Goal: Information Seeking & Learning: Find specific fact

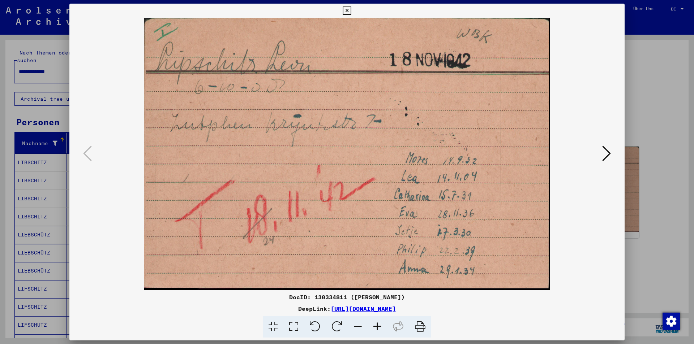
scroll to position [189, 0]
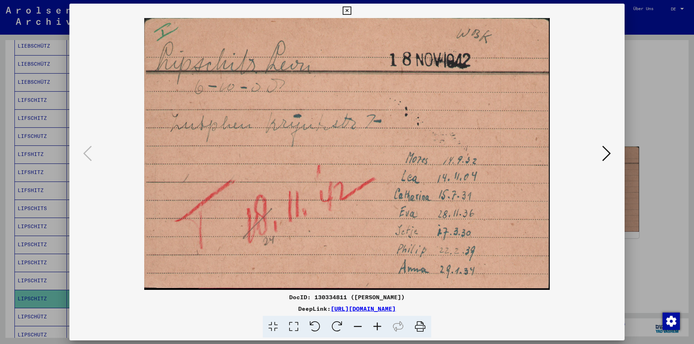
click at [602, 153] on icon at bounding box center [606, 153] width 9 height 17
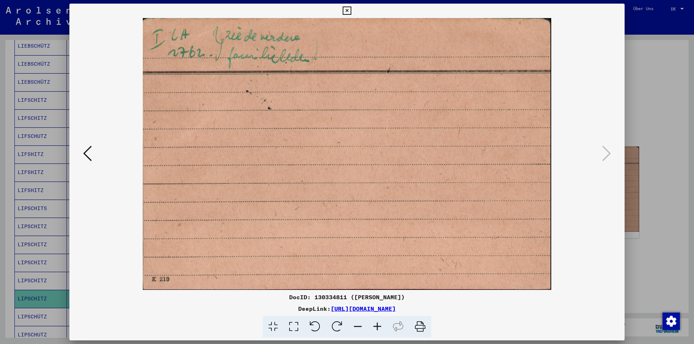
click at [90, 148] on icon at bounding box center [87, 153] width 9 height 17
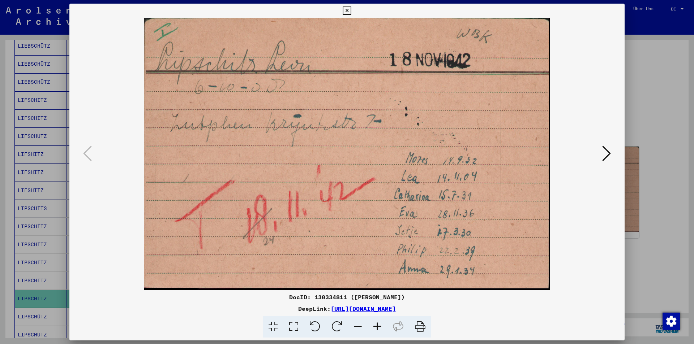
click at [345, 9] on icon at bounding box center [347, 11] width 8 height 9
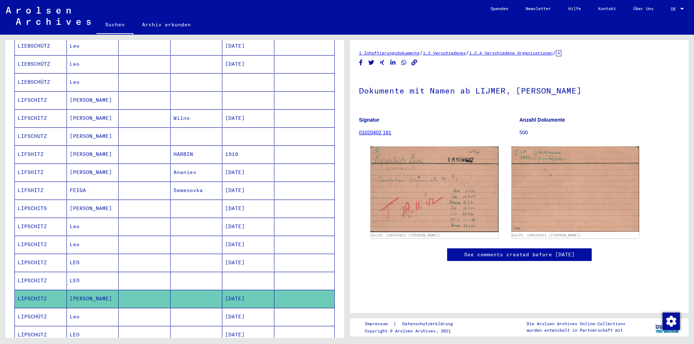
click at [30, 200] on mat-cell "LIPSCHITS" at bounding box center [41, 209] width 52 height 18
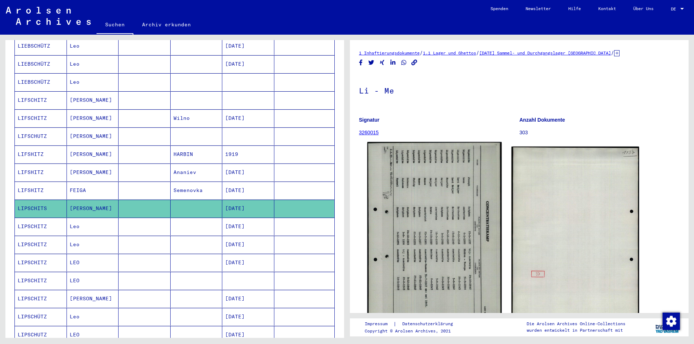
click at [448, 261] on img at bounding box center [434, 235] width 134 height 187
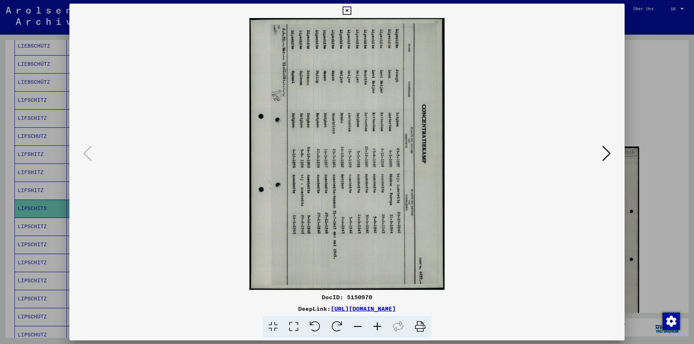
click at [336, 326] on icon at bounding box center [337, 327] width 22 height 22
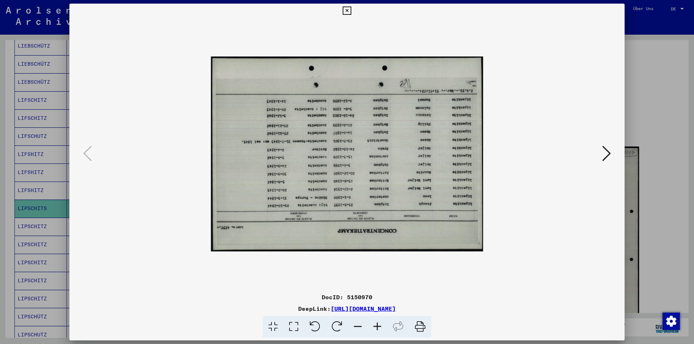
click at [336, 326] on icon at bounding box center [337, 327] width 22 height 22
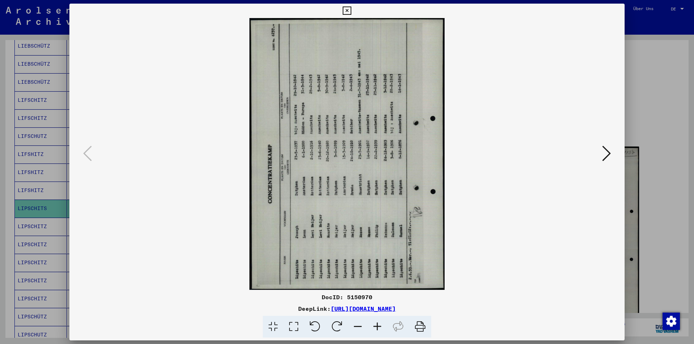
click at [336, 326] on icon at bounding box center [337, 327] width 22 height 22
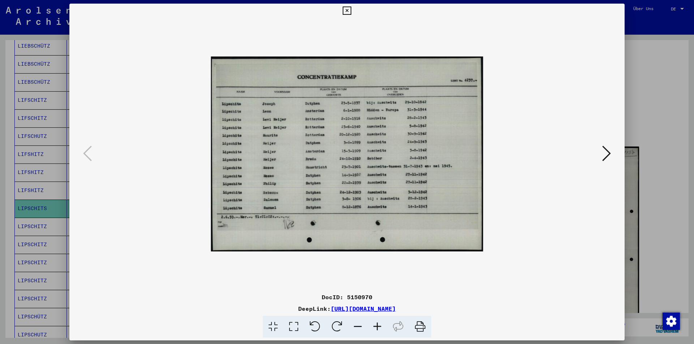
click at [378, 324] on icon at bounding box center [377, 327] width 20 height 22
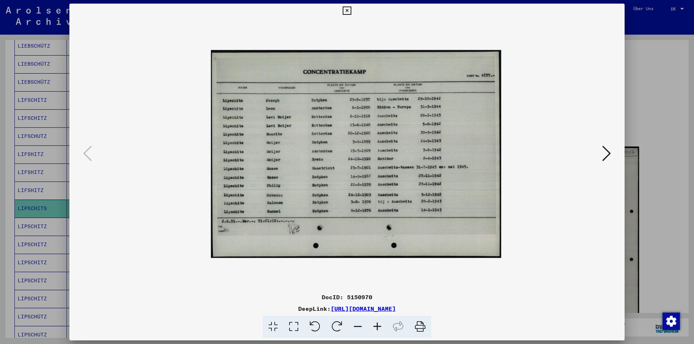
click at [378, 324] on icon at bounding box center [377, 327] width 20 height 22
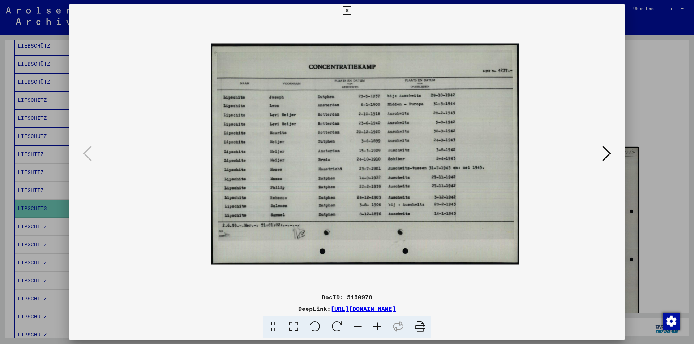
click at [378, 324] on icon at bounding box center [377, 327] width 20 height 22
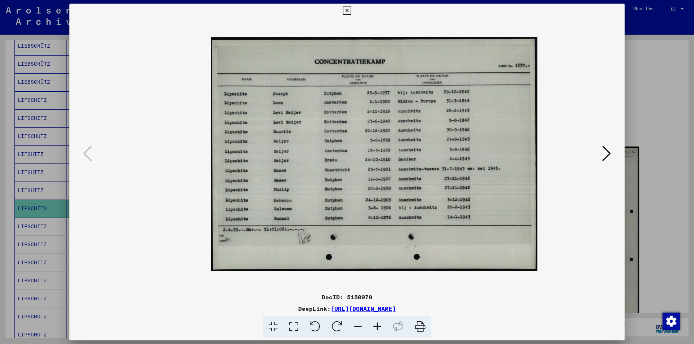
click at [378, 324] on icon at bounding box center [377, 327] width 20 height 22
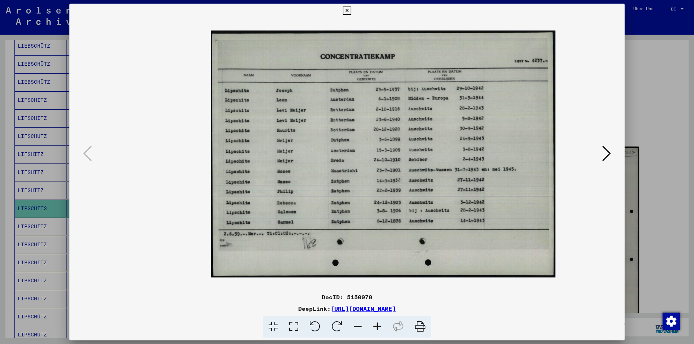
click at [377, 325] on icon at bounding box center [377, 327] width 20 height 22
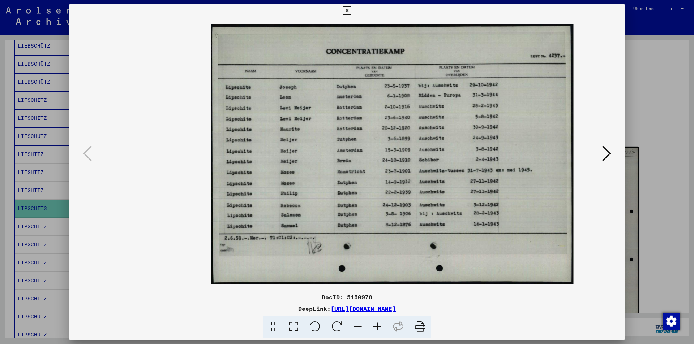
click at [377, 325] on icon at bounding box center [377, 327] width 20 height 22
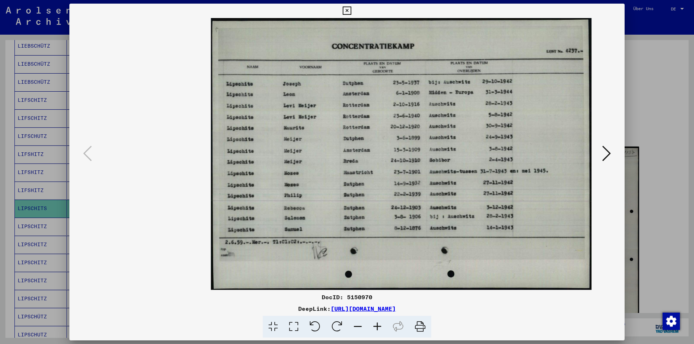
click at [607, 148] on icon at bounding box center [606, 153] width 9 height 17
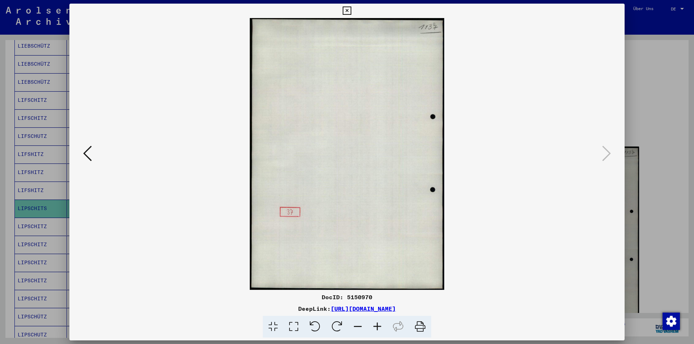
click at [87, 151] on icon at bounding box center [87, 153] width 9 height 17
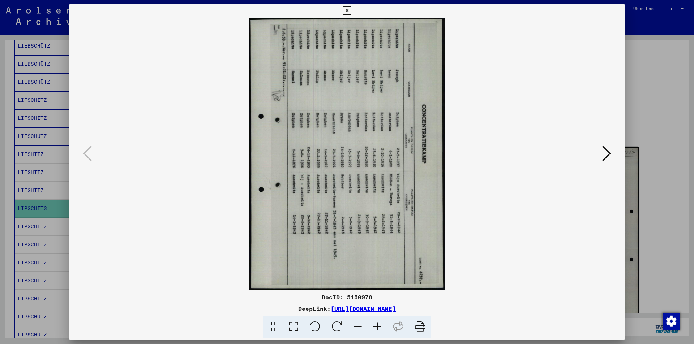
click at [347, 10] on icon at bounding box center [347, 11] width 8 height 9
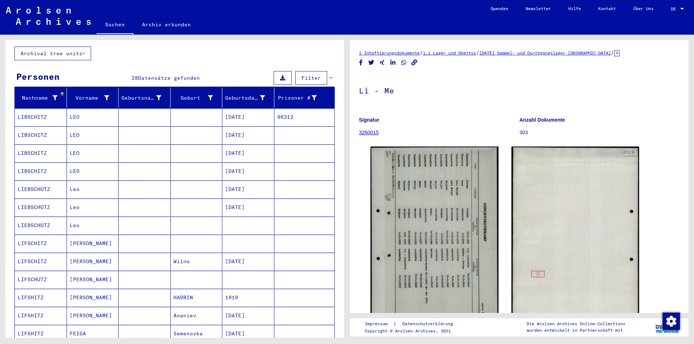
scroll to position [44, 0]
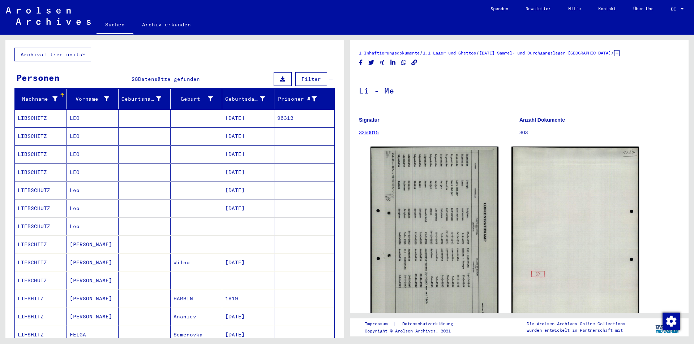
click at [33, 236] on mat-cell "LIFSCHITZ" at bounding box center [41, 245] width 52 height 18
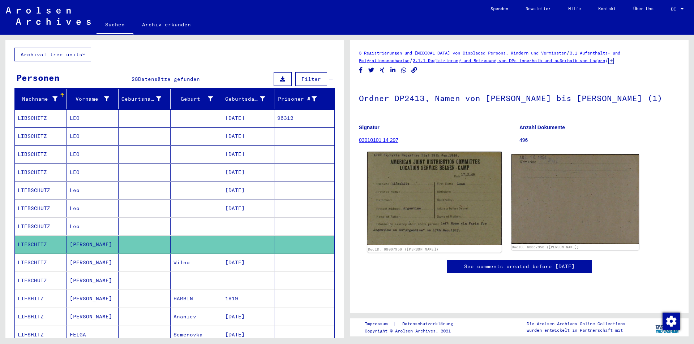
click at [420, 211] on img at bounding box center [434, 199] width 134 height 94
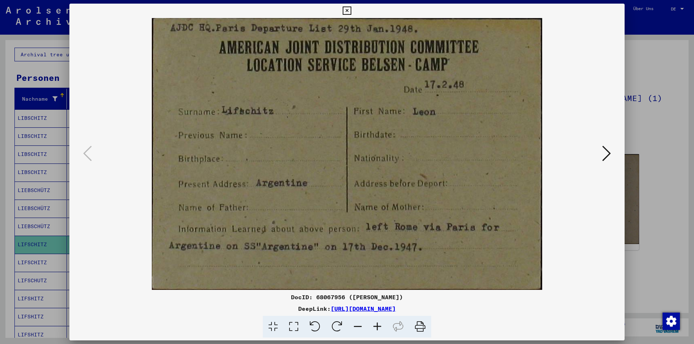
click at [346, 10] on icon at bounding box center [347, 11] width 8 height 9
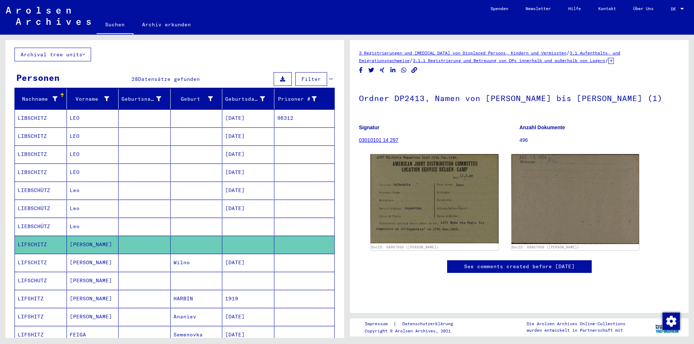
click at [38, 218] on mat-cell "LIEBSCHÜTZ" at bounding box center [41, 227] width 52 height 18
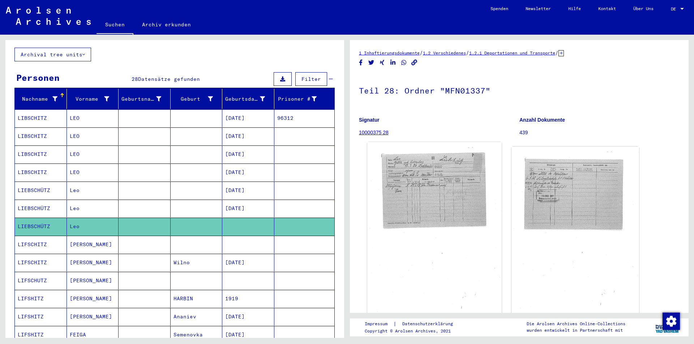
click at [422, 189] on img at bounding box center [434, 234] width 134 height 185
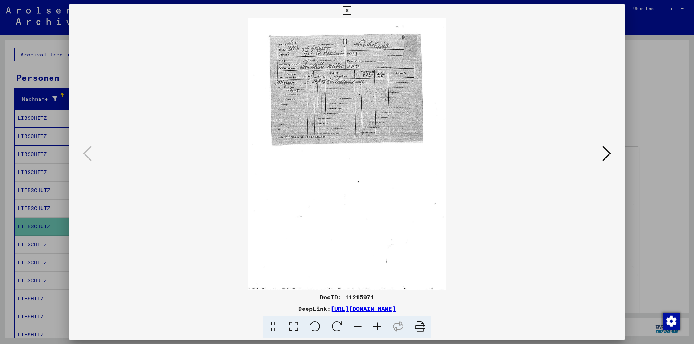
click at [378, 324] on icon at bounding box center [377, 327] width 20 height 22
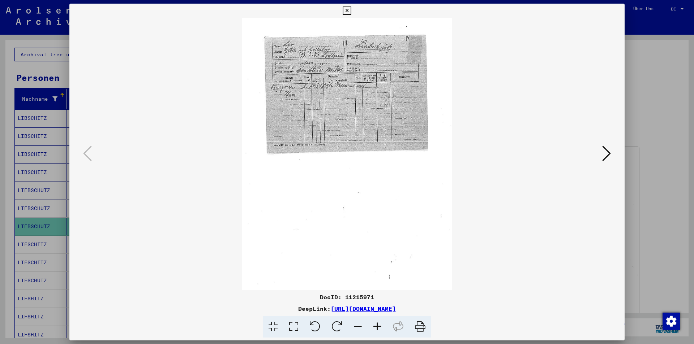
click at [378, 324] on icon at bounding box center [377, 327] width 20 height 22
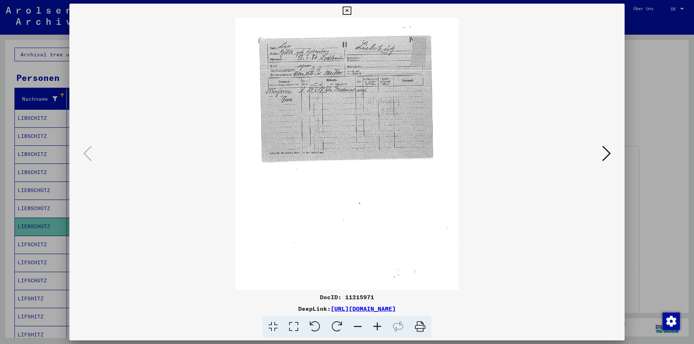
click at [378, 324] on icon at bounding box center [377, 327] width 20 height 22
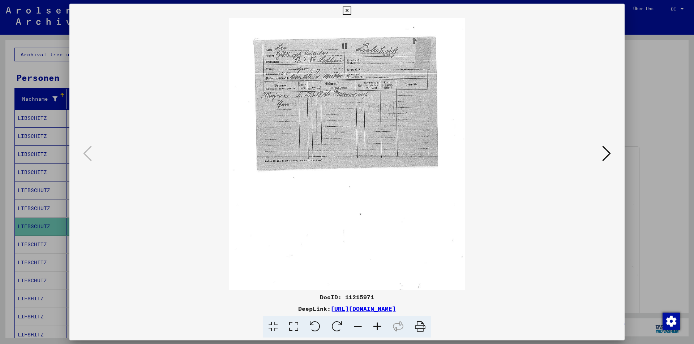
click at [378, 324] on icon at bounding box center [377, 327] width 20 height 22
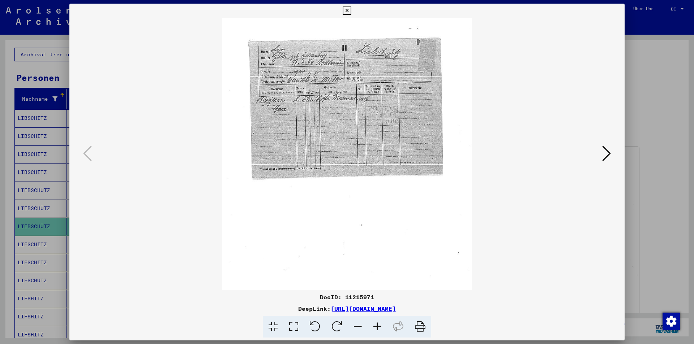
click at [378, 324] on icon at bounding box center [377, 327] width 20 height 22
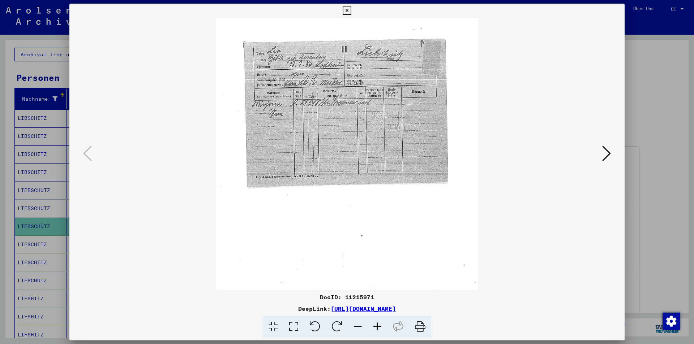
click at [348, 8] on icon at bounding box center [347, 11] width 8 height 9
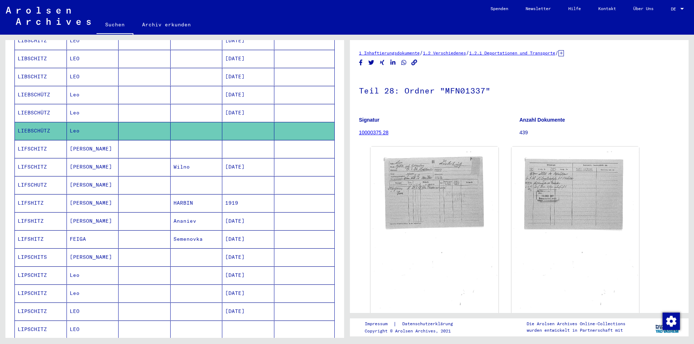
scroll to position [153, 0]
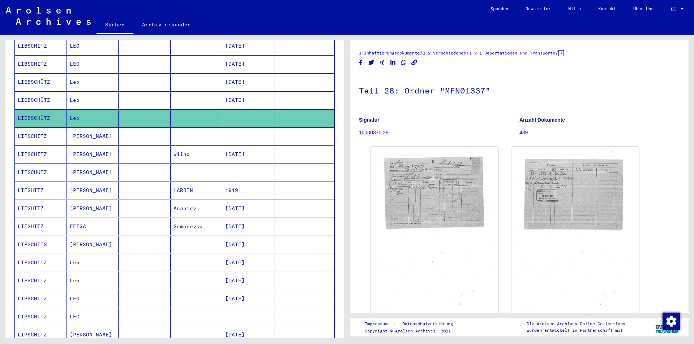
click at [27, 238] on mat-cell "LIPSCHITS" at bounding box center [41, 245] width 52 height 18
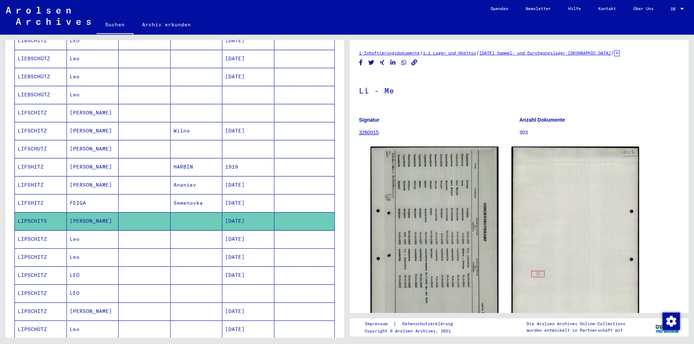
scroll to position [189, 0]
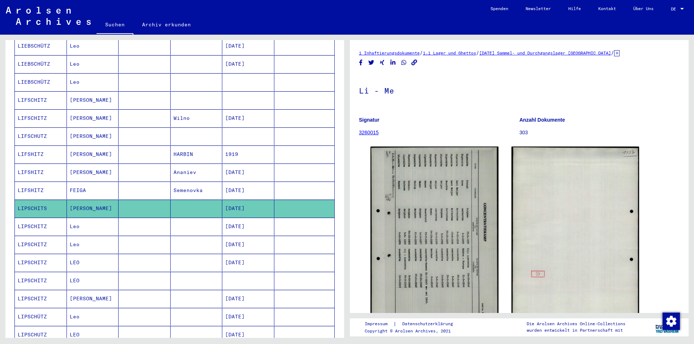
click at [29, 276] on mat-cell "LIPSCHITZ" at bounding box center [41, 281] width 52 height 18
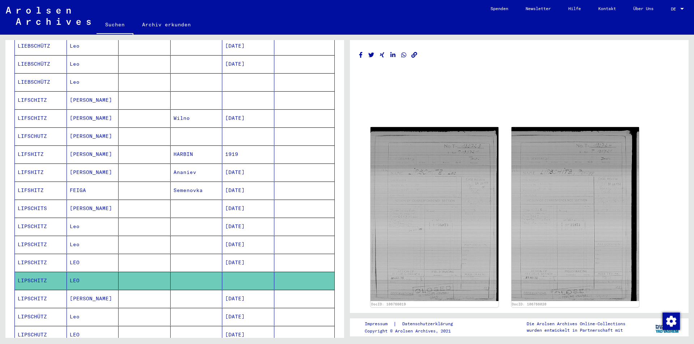
click at [29, 290] on mat-cell "LIPSCHITZ" at bounding box center [41, 299] width 52 height 18
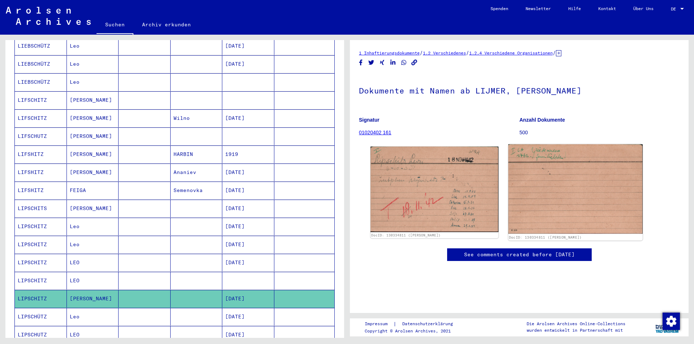
click at [550, 191] on img at bounding box center [575, 189] width 134 height 89
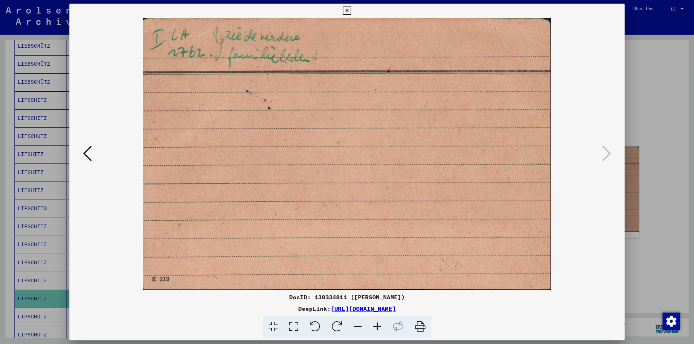
click at [343, 8] on icon at bounding box center [347, 11] width 8 height 9
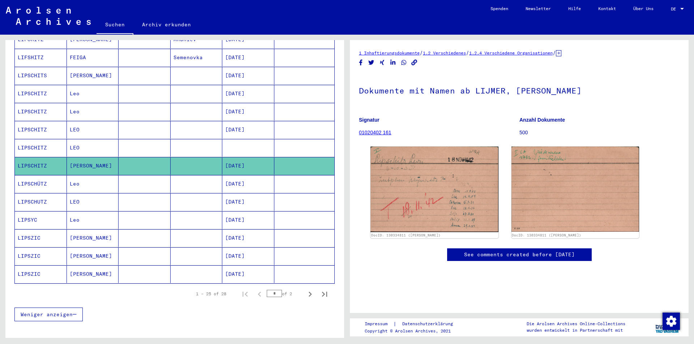
scroll to position [333, 0]
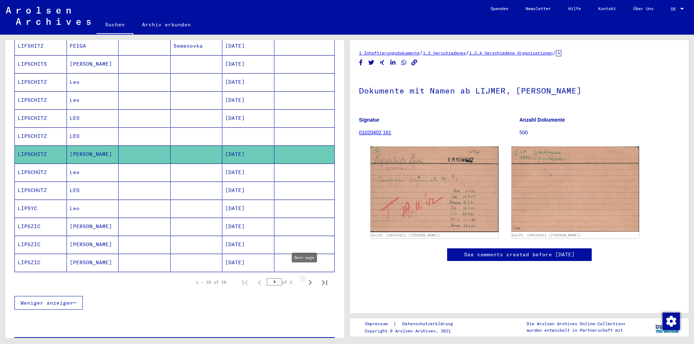
click at [305, 278] on icon "Next page" at bounding box center [310, 283] width 10 height 10
type input "*"
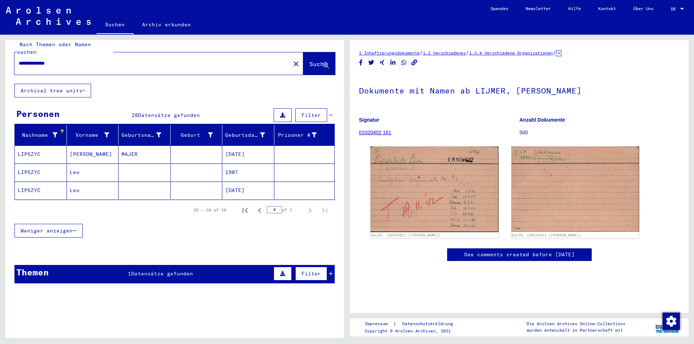
click at [35, 60] on input "**********" at bounding box center [152, 64] width 267 height 8
type input "*********"
click at [309, 60] on span "Suche" at bounding box center [318, 63] width 18 height 7
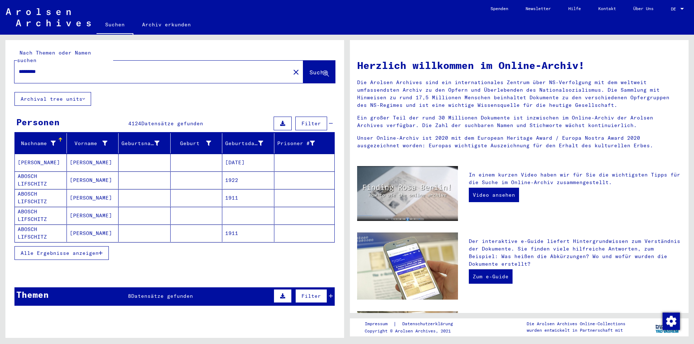
click at [77, 250] on span "Alle Ergebnisse anzeigen" at bounding box center [60, 253] width 78 height 7
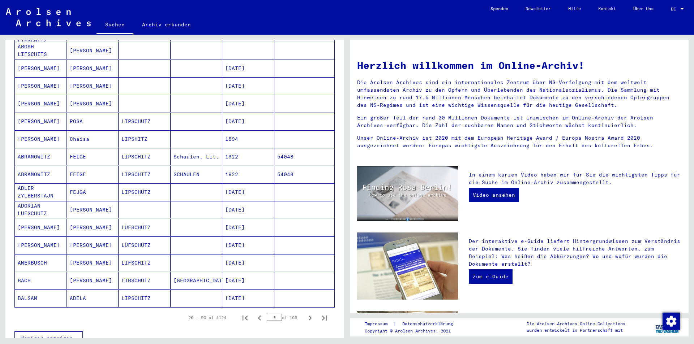
scroll to position [361, 0]
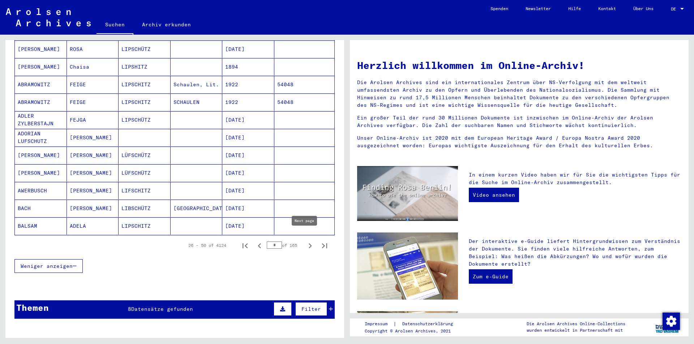
click at [305, 241] on icon "Next page" at bounding box center [310, 246] width 10 height 10
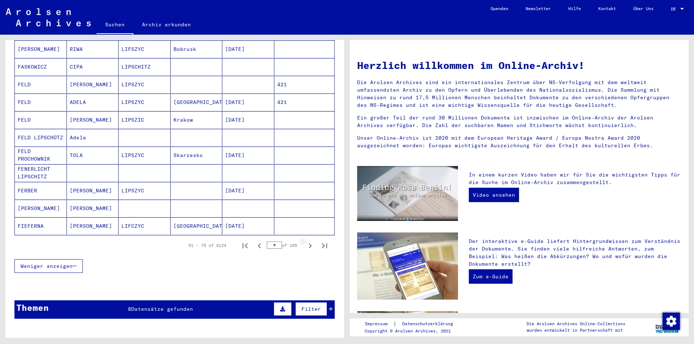
click at [305, 241] on icon "Next page" at bounding box center [310, 246] width 10 height 10
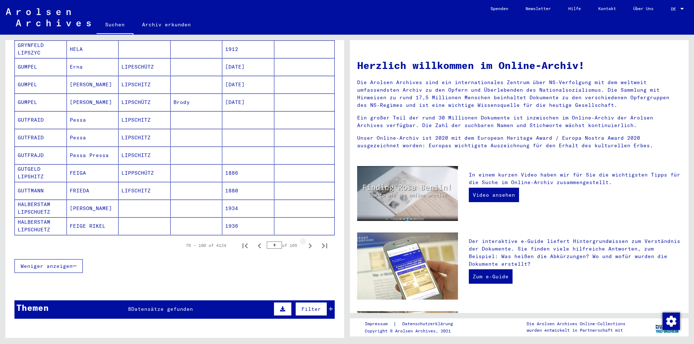
click at [305, 241] on icon "Next page" at bounding box center [310, 246] width 10 height 10
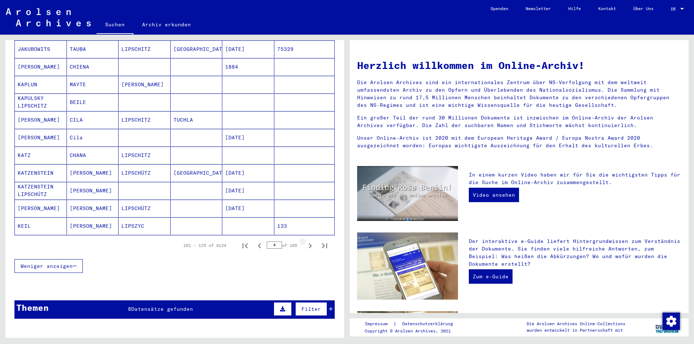
click at [305, 241] on icon "Next page" at bounding box center [310, 246] width 10 height 10
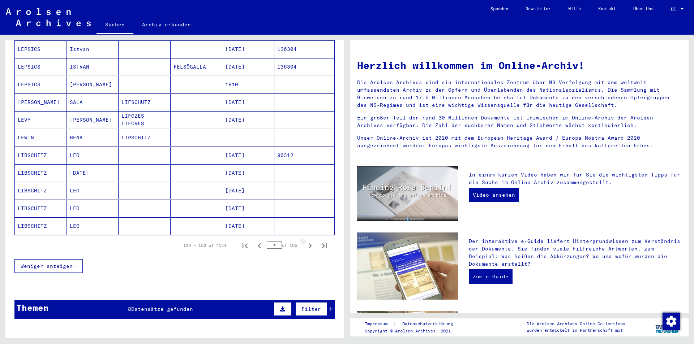
click at [305, 241] on icon "Next page" at bounding box center [310, 246] width 10 height 10
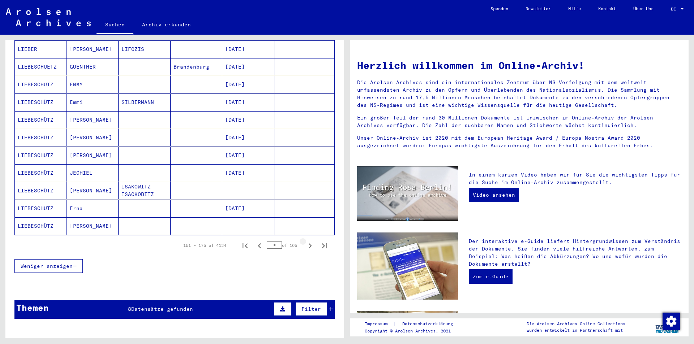
click at [305, 241] on icon "Next page" at bounding box center [310, 246] width 10 height 10
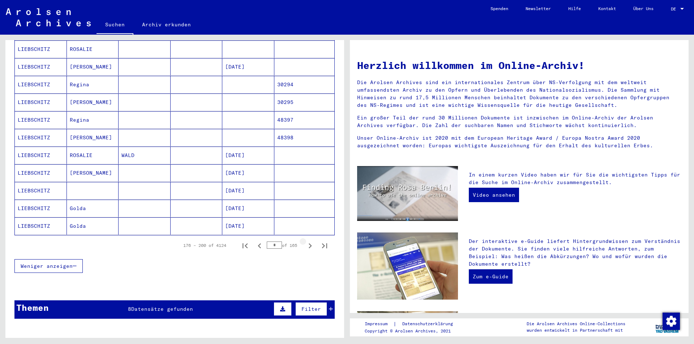
click at [305, 241] on icon "Next page" at bounding box center [310, 246] width 10 height 10
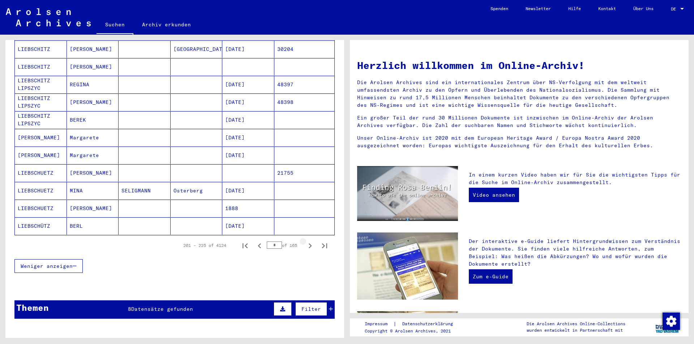
click at [305, 241] on icon "Next page" at bounding box center [310, 246] width 10 height 10
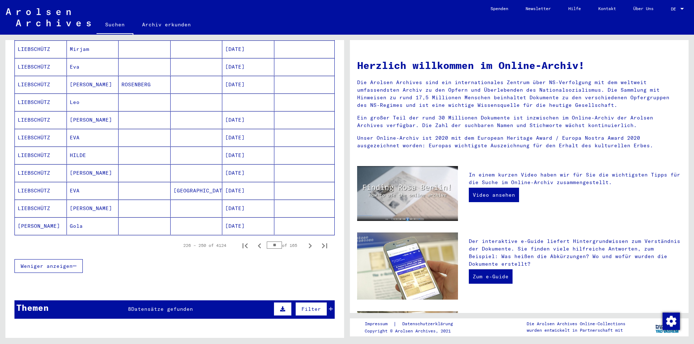
click at [305, 241] on icon "Next page" at bounding box center [310, 246] width 10 height 10
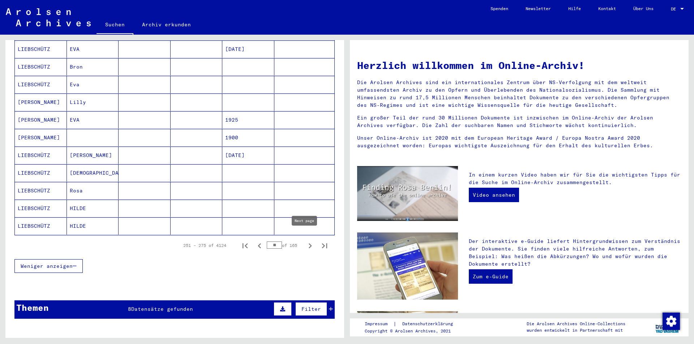
click at [305, 241] on icon "Next page" at bounding box center [310, 246] width 10 height 10
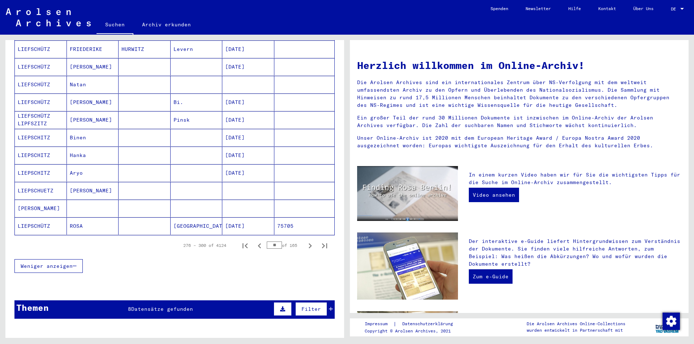
click at [305, 241] on icon "Next page" at bounding box center [310, 246] width 10 height 10
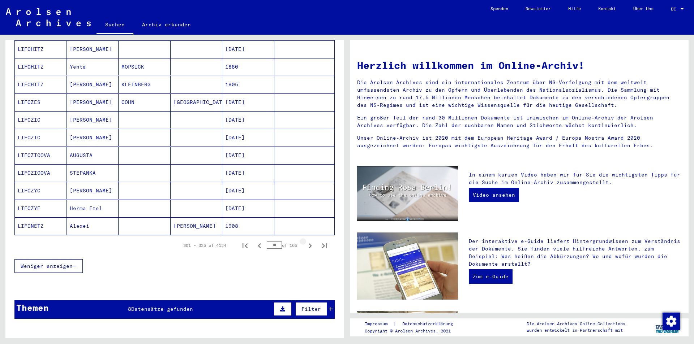
click at [305, 241] on icon "Next page" at bounding box center [310, 246] width 10 height 10
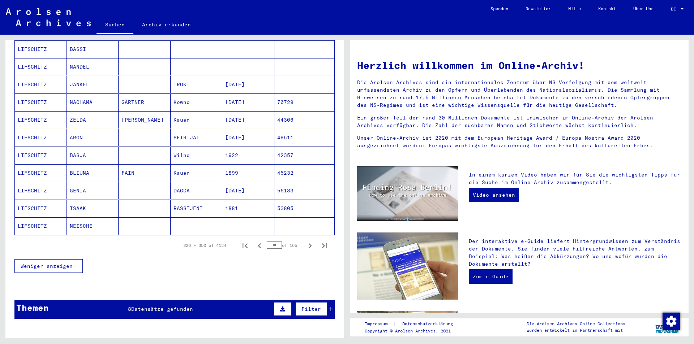
click at [305, 241] on icon "Next page" at bounding box center [310, 246] width 10 height 10
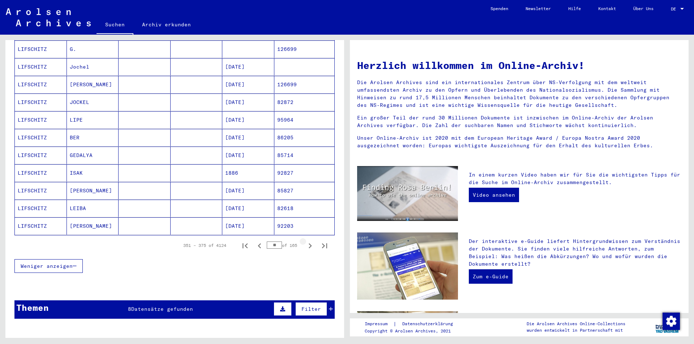
click at [305, 241] on icon "Next page" at bounding box center [310, 246] width 10 height 10
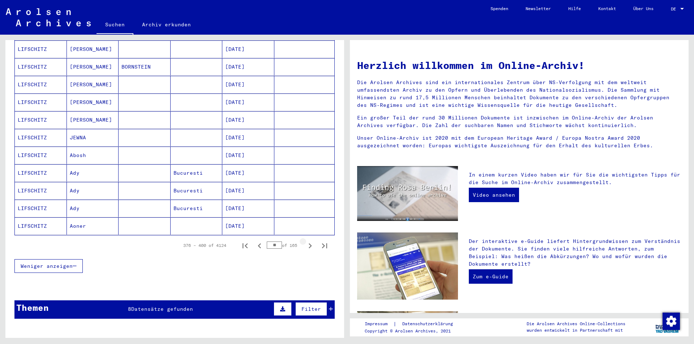
click at [305, 241] on icon "Next page" at bounding box center [310, 246] width 10 height 10
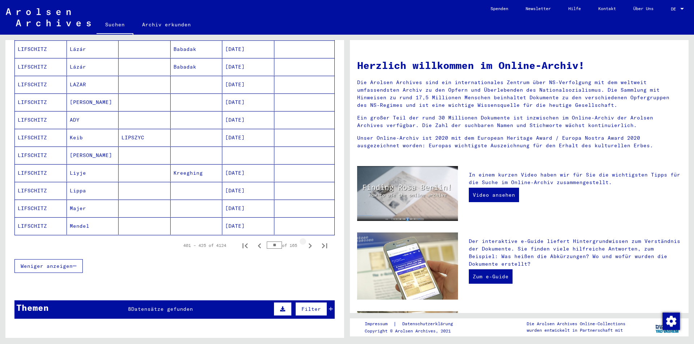
click at [305, 241] on icon "Next page" at bounding box center [310, 246] width 10 height 10
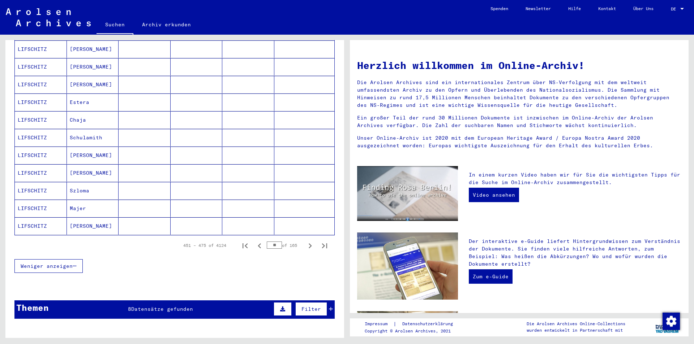
click at [305, 241] on icon "Next page" at bounding box center [310, 246] width 10 height 10
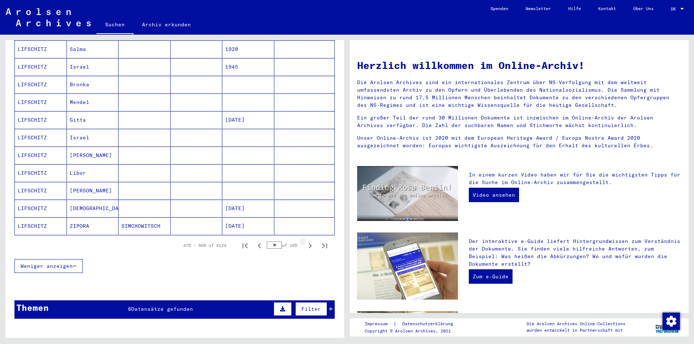
click at [305, 241] on icon "Next page" at bounding box center [310, 246] width 10 height 10
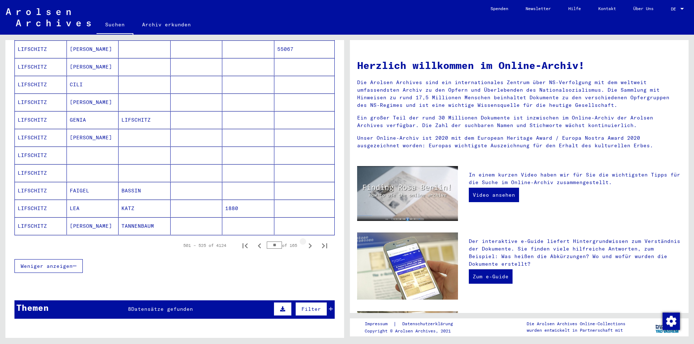
click at [305, 241] on icon "Next page" at bounding box center [310, 246] width 10 height 10
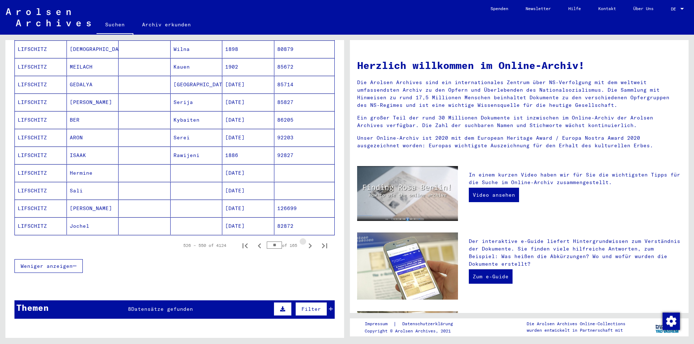
click at [305, 241] on icon "Next page" at bounding box center [310, 246] width 10 height 10
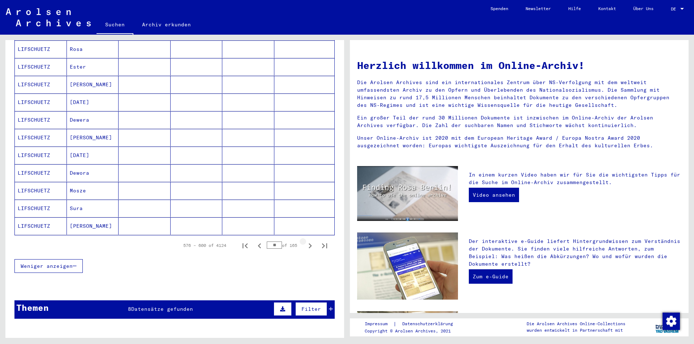
click at [305, 241] on icon "Next page" at bounding box center [310, 246] width 10 height 10
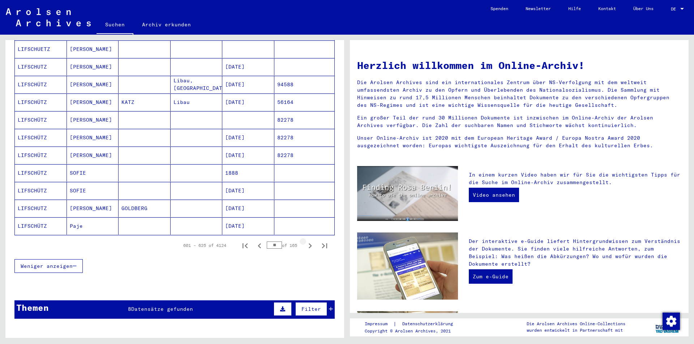
click at [305, 241] on icon "Next page" at bounding box center [310, 246] width 10 height 10
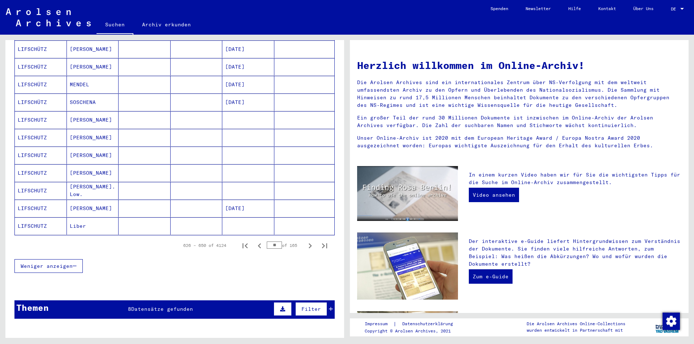
click at [305, 241] on icon "Next page" at bounding box center [310, 246] width 10 height 10
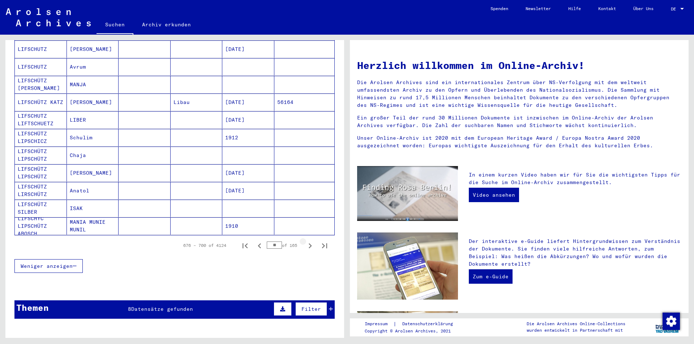
click at [305, 241] on icon "Next page" at bounding box center [310, 246] width 10 height 10
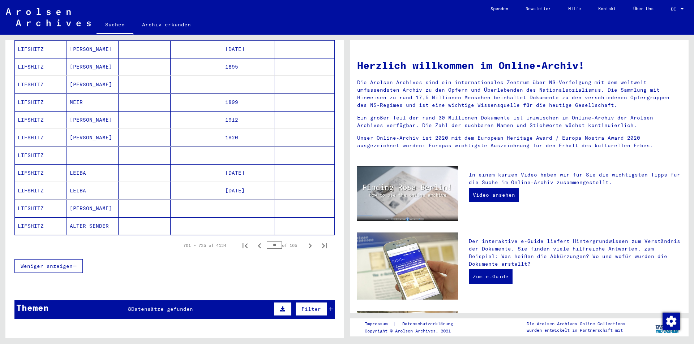
click at [305, 241] on icon "Next page" at bounding box center [310, 246] width 10 height 10
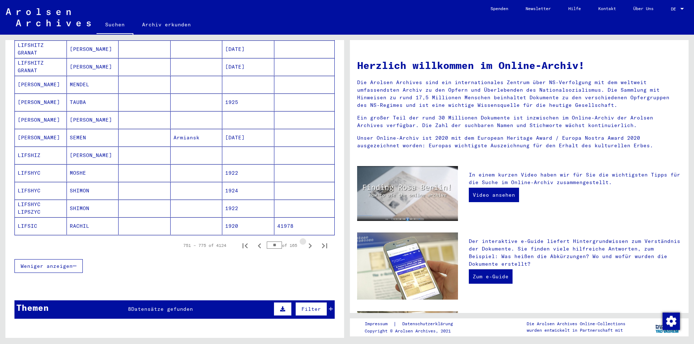
click at [305, 241] on icon "Next page" at bounding box center [310, 246] width 10 height 10
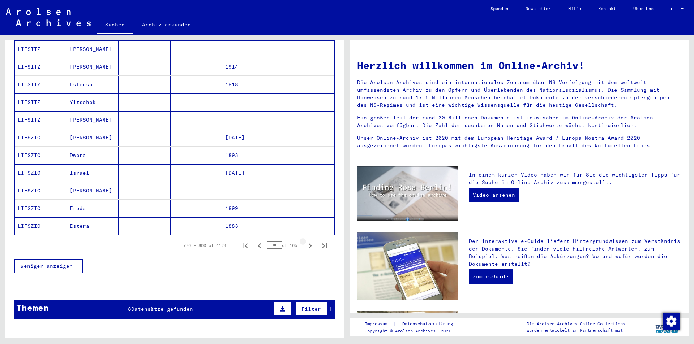
click at [305, 241] on icon "Next page" at bounding box center [310, 246] width 10 height 10
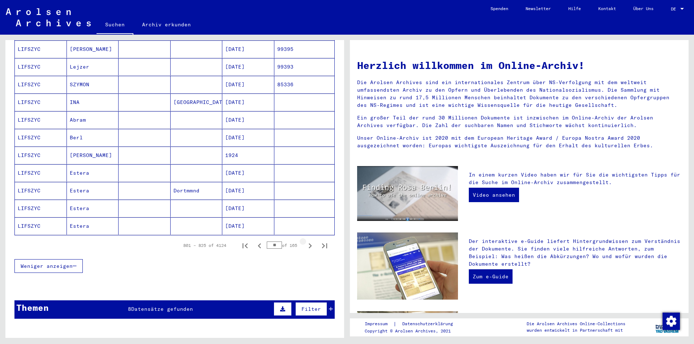
click at [305, 241] on icon "Next page" at bounding box center [310, 246] width 10 height 10
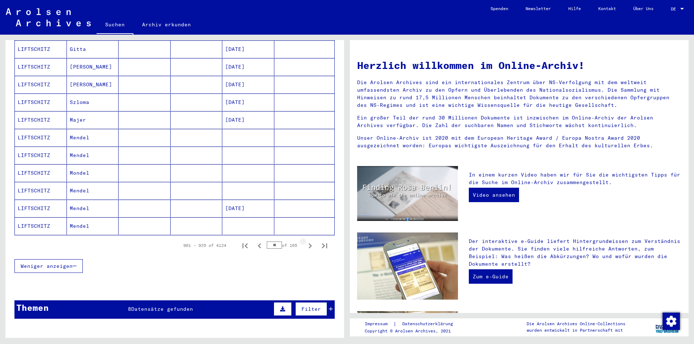
click at [305, 241] on icon "Next page" at bounding box center [310, 246] width 10 height 10
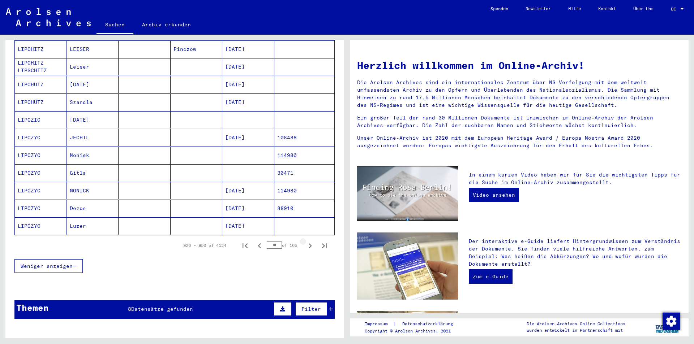
click at [305, 241] on icon "Next page" at bounding box center [310, 246] width 10 height 10
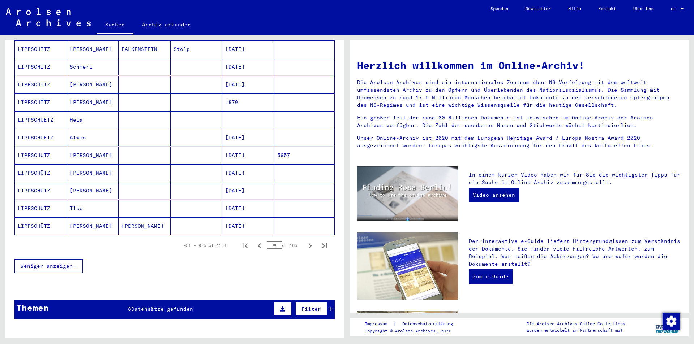
click at [305, 241] on icon "Next page" at bounding box center [310, 246] width 10 height 10
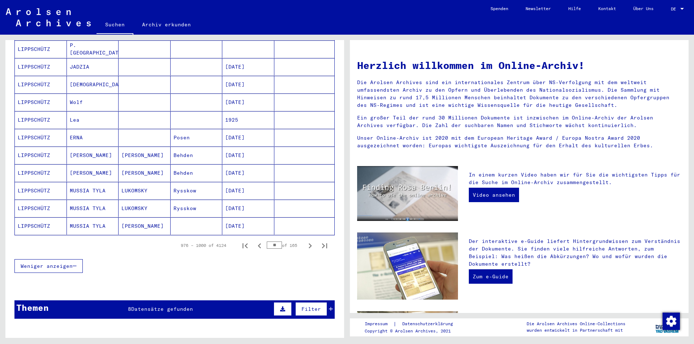
click at [305, 241] on icon "Next page" at bounding box center [310, 246] width 10 height 10
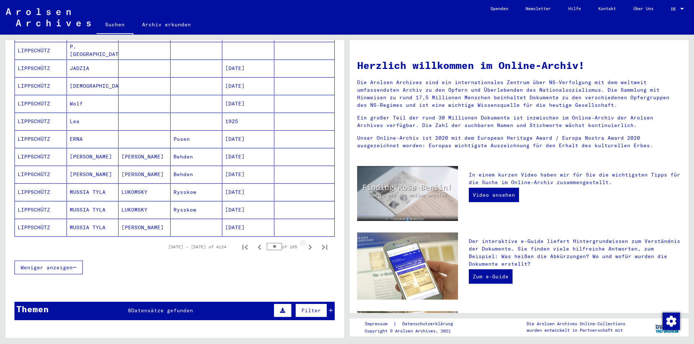
scroll to position [363, 0]
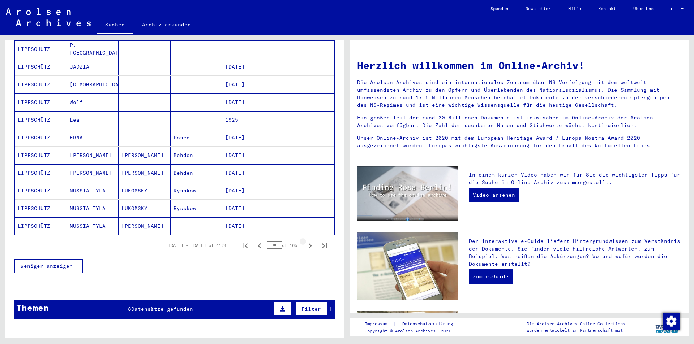
click at [305, 241] on icon "Next page" at bounding box center [310, 246] width 10 height 10
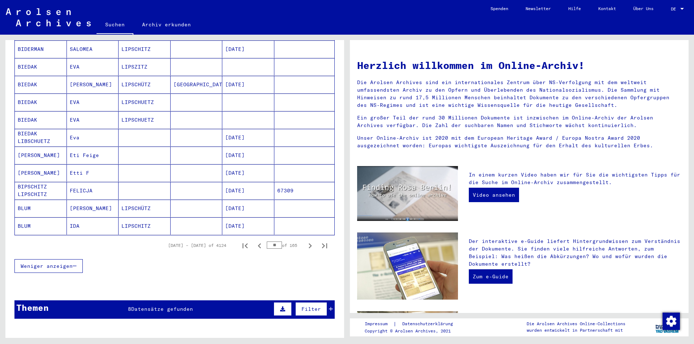
click at [305, 241] on icon "Next page" at bounding box center [310, 246] width 10 height 10
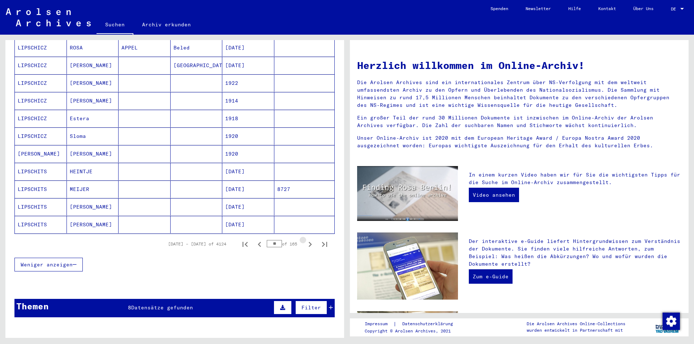
click at [309, 242] on icon "Next page" at bounding box center [310, 244] width 3 height 5
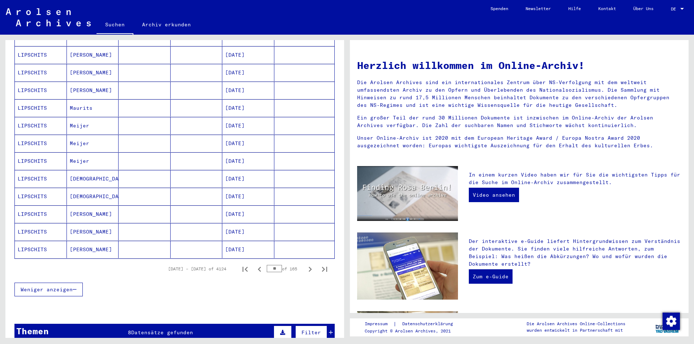
scroll to position [361, 0]
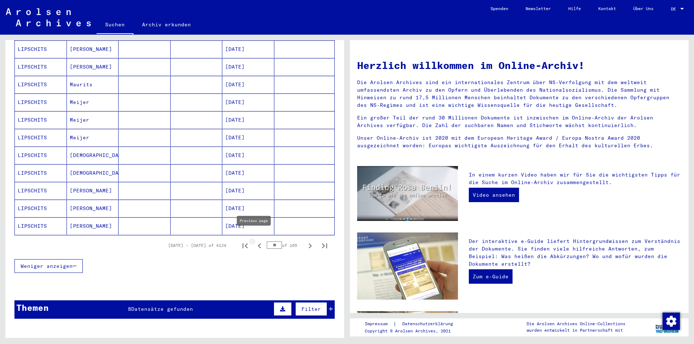
click at [258, 244] on icon "Previous page" at bounding box center [259, 246] width 3 height 5
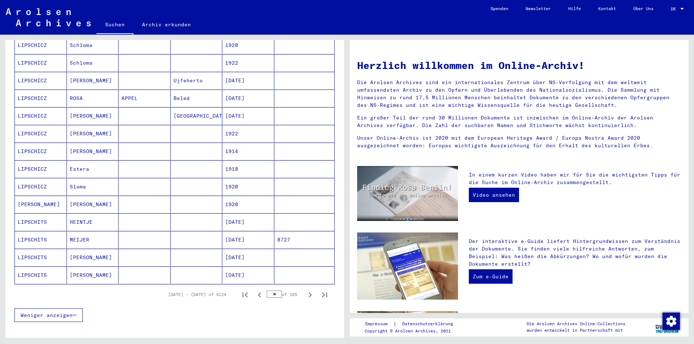
scroll to position [325, 0]
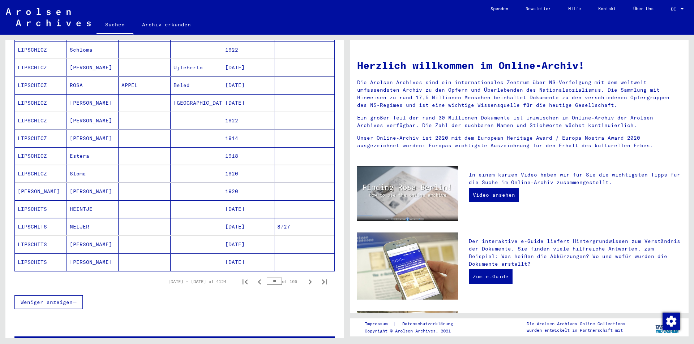
click at [34, 254] on mat-cell "LIPSCHITS" at bounding box center [41, 262] width 52 height 17
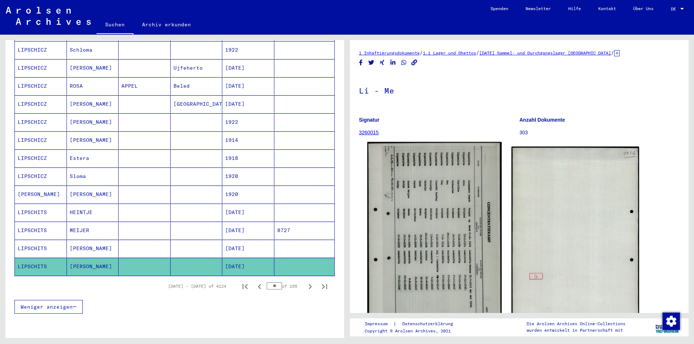
scroll to position [72, 0]
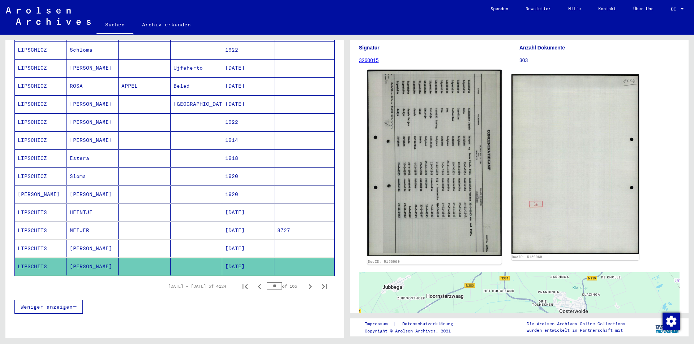
click at [433, 203] on img at bounding box center [434, 163] width 134 height 187
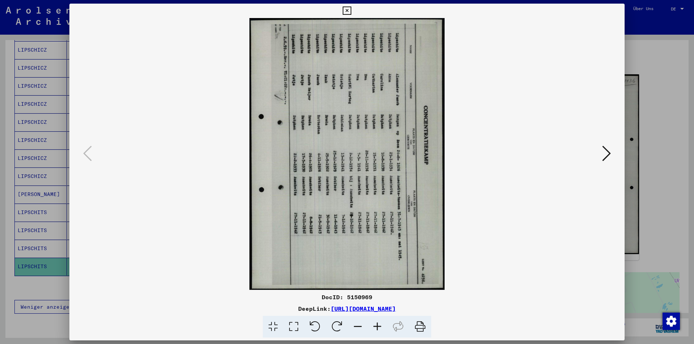
click at [315, 325] on icon at bounding box center [315, 327] width 22 height 22
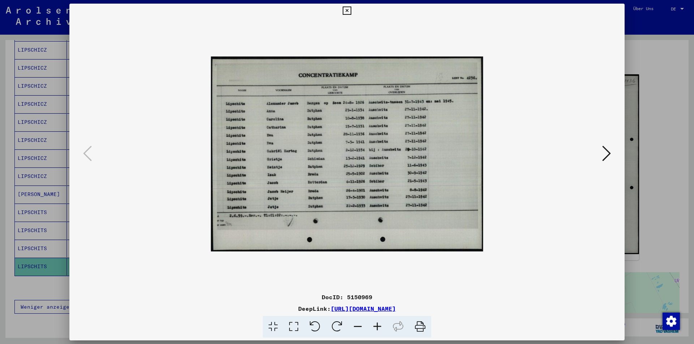
click at [346, 9] on icon at bounding box center [347, 11] width 8 height 9
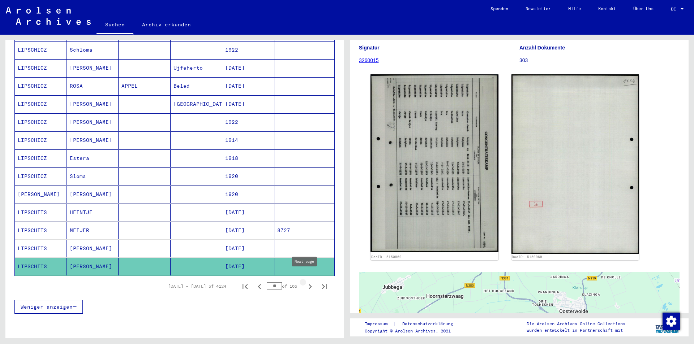
click at [305, 282] on icon "Next page" at bounding box center [310, 287] width 10 height 10
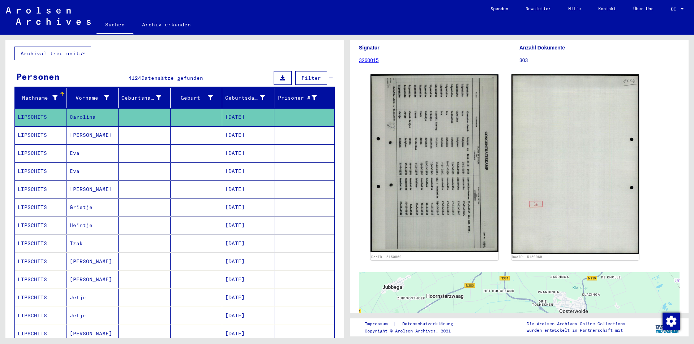
scroll to position [40, 0]
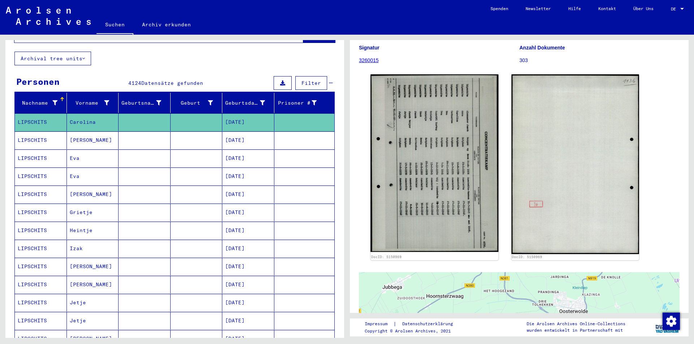
click at [30, 132] on mat-cell "LIPSCHITS" at bounding box center [41, 141] width 52 height 18
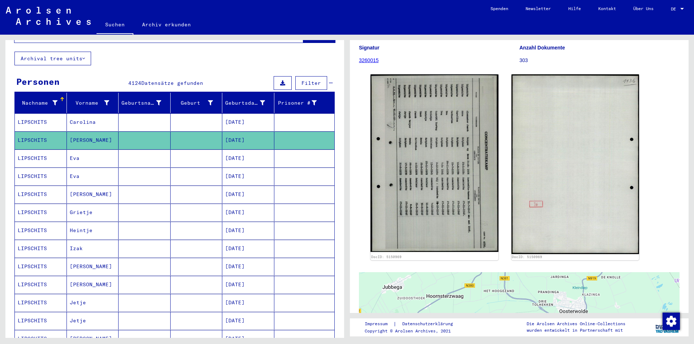
click at [46, 113] on mat-cell "LIPSCHITS" at bounding box center [41, 122] width 52 height 18
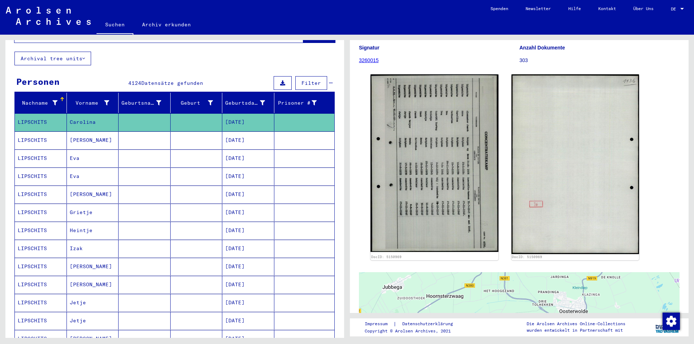
click at [47, 132] on mat-cell "LIPSCHITS" at bounding box center [41, 141] width 52 height 18
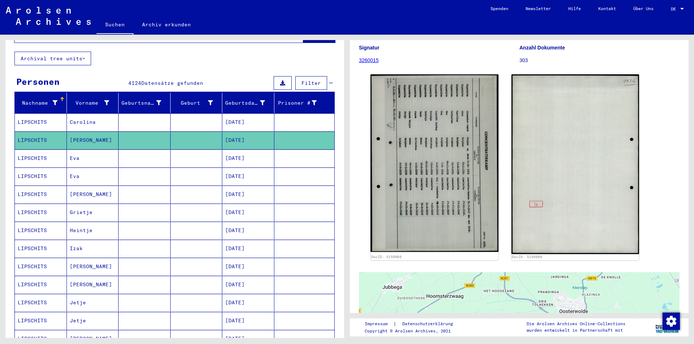
click at [26, 150] on mat-cell "LIPSCHITS" at bounding box center [41, 159] width 52 height 18
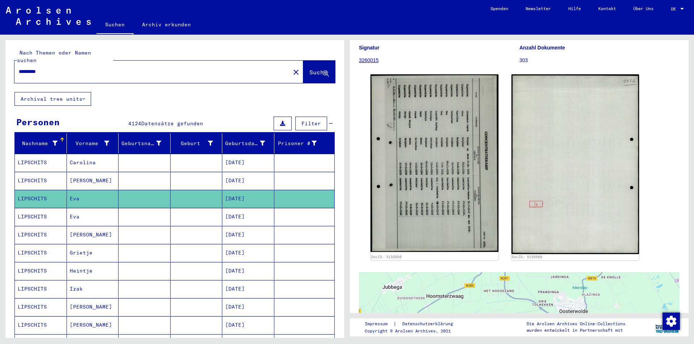
click at [36, 226] on mat-cell "LIPSCHITS" at bounding box center [41, 235] width 52 height 18
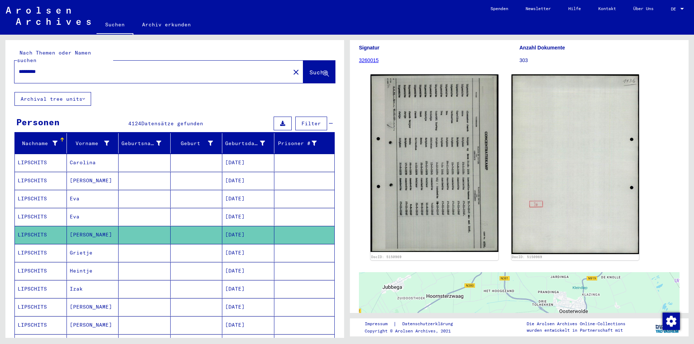
click at [40, 190] on mat-cell "LIPSCHITS" at bounding box center [41, 199] width 52 height 18
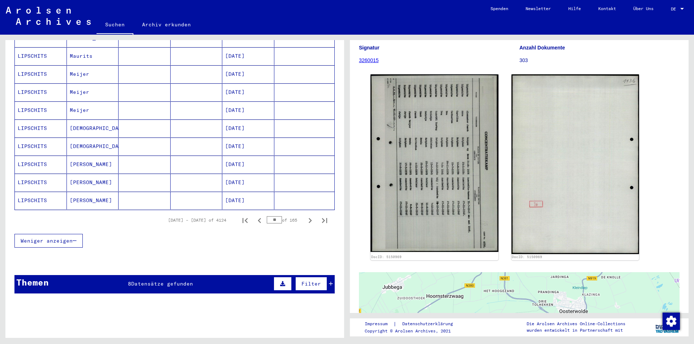
scroll to position [397, 0]
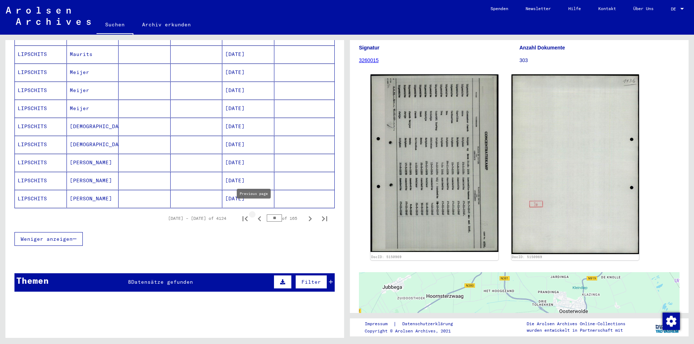
click at [254, 214] on icon "Previous page" at bounding box center [259, 219] width 10 height 10
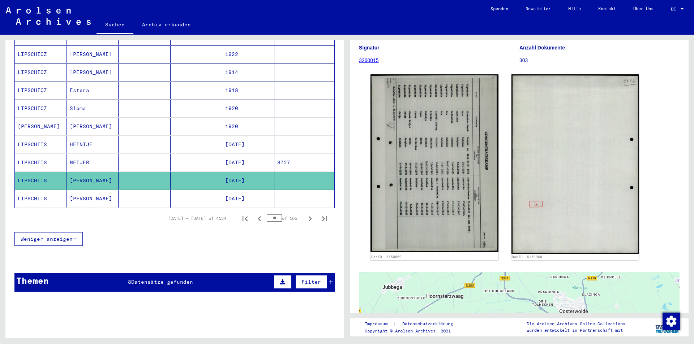
click at [52, 190] on mat-cell "LIPSCHITS" at bounding box center [41, 199] width 52 height 18
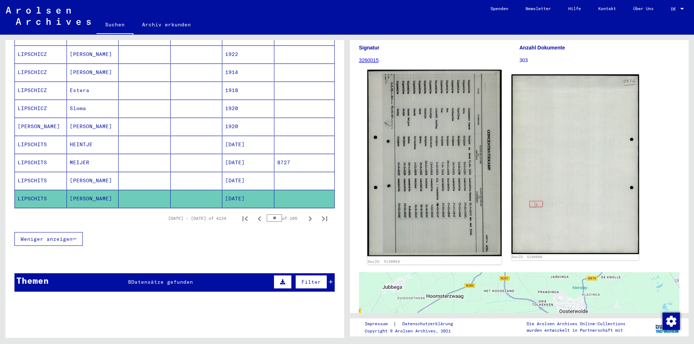
click at [446, 171] on img at bounding box center [434, 163] width 134 height 187
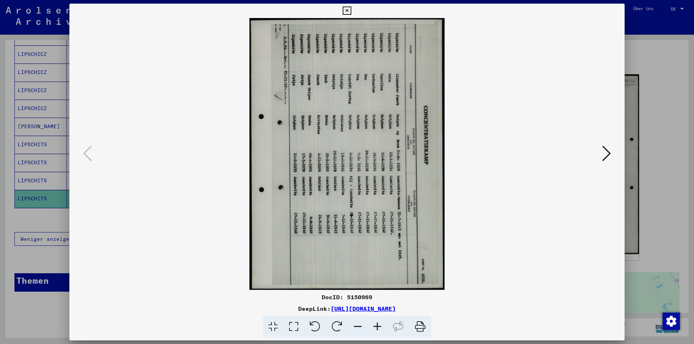
click at [349, 7] on icon at bounding box center [347, 11] width 8 height 9
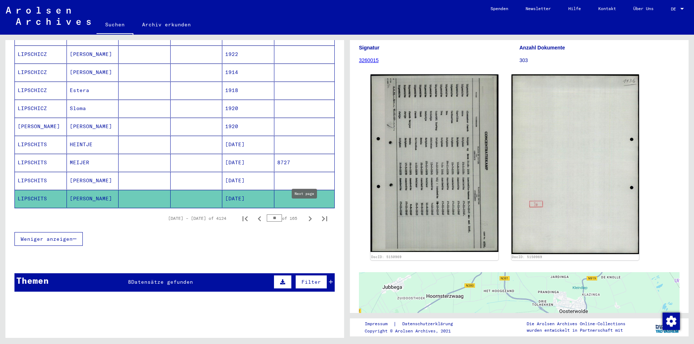
click at [305, 214] on icon "Next page" at bounding box center [310, 219] width 10 height 10
type input "**"
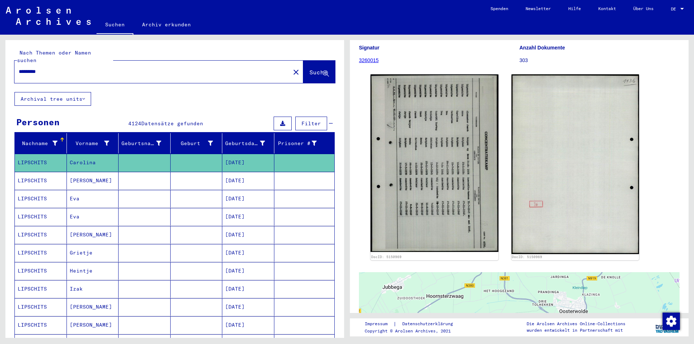
click at [34, 154] on mat-cell "LIPSCHITS" at bounding box center [41, 163] width 52 height 18
click at [309, 69] on span "Suche" at bounding box center [318, 72] width 18 height 7
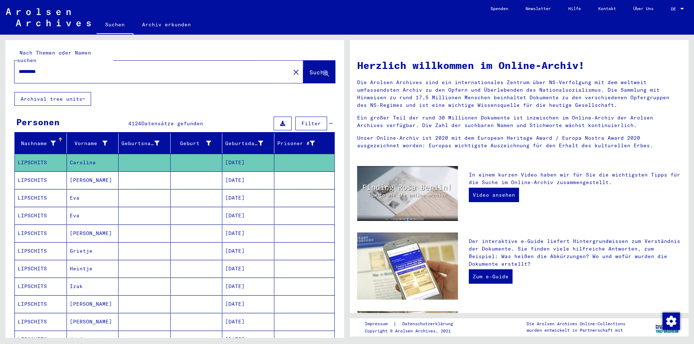
click at [309, 69] on span "Suche" at bounding box center [318, 72] width 18 height 7
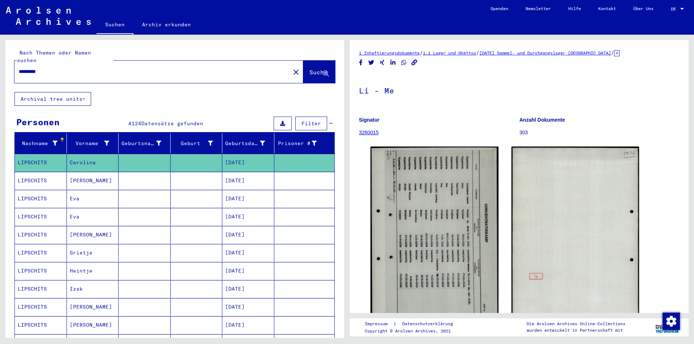
click at [31, 172] on mat-cell "LIPSCHITS" at bounding box center [41, 181] width 52 height 18
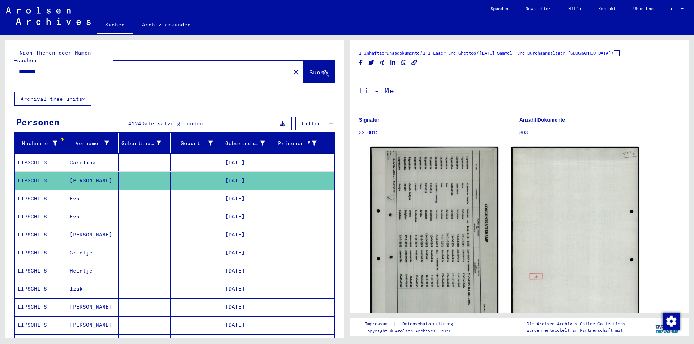
click at [31, 190] on mat-cell "LIPSCHITS" at bounding box center [41, 199] width 52 height 18
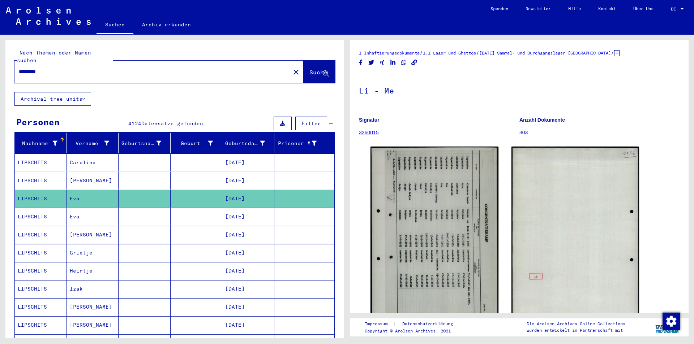
click at [34, 211] on mat-cell "LIPSCHITS" at bounding box center [41, 217] width 52 height 18
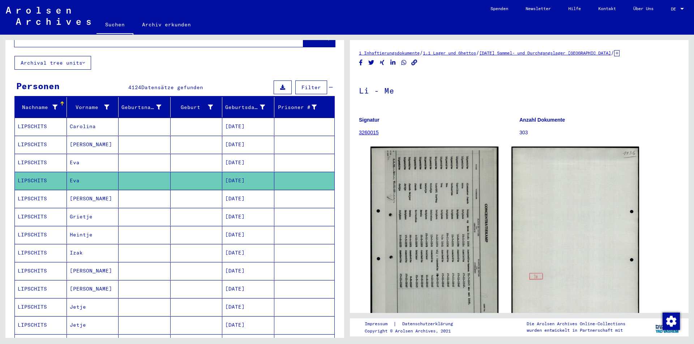
click at [229, 136] on mat-cell "[DATE]" at bounding box center [248, 145] width 52 height 18
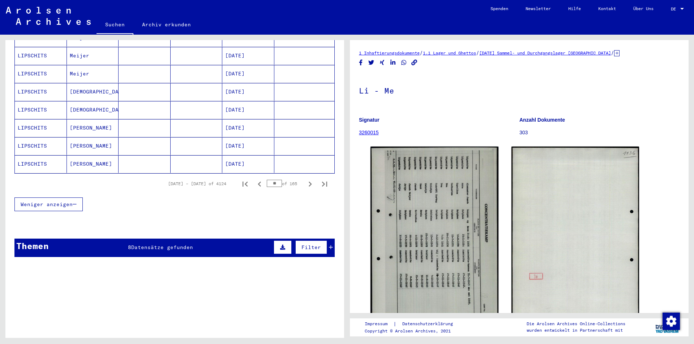
scroll to position [434, 0]
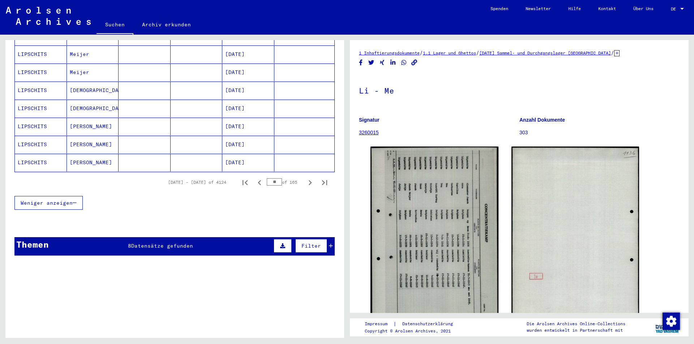
click at [31, 196] on button "Weniger anzeigen" at bounding box center [48, 203] width 68 height 14
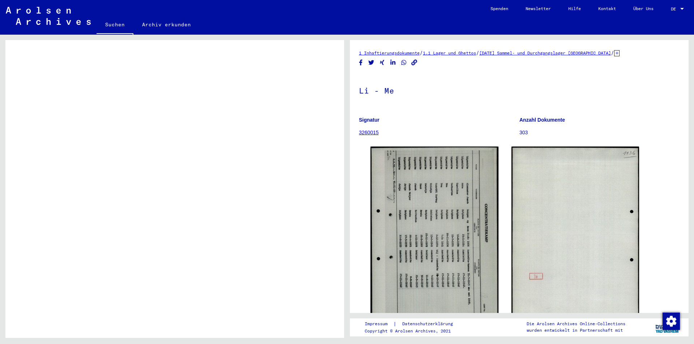
scroll to position [296, 0]
